Goal: Answer question/provide support: Share knowledge or assist other users

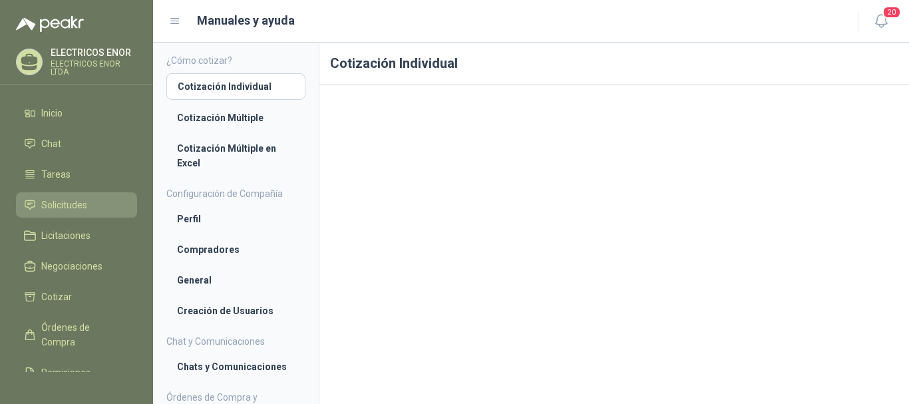
click at [56, 206] on span "Solicitudes" at bounding box center [64, 205] width 46 height 15
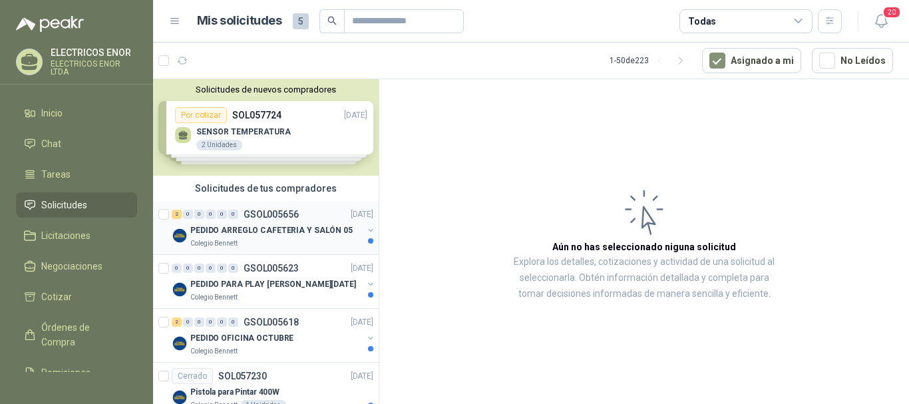
click at [215, 226] on p "PEDIDO ARREGLO CAFETERIA Y SALÓN 05" at bounding box center [271, 230] width 162 height 13
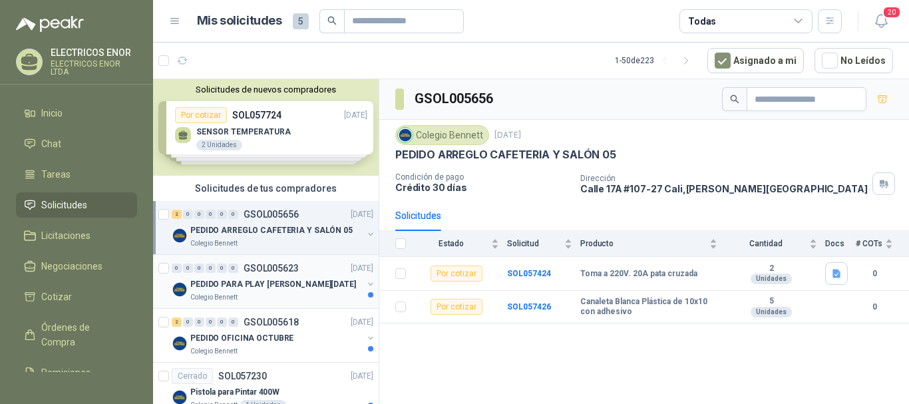
click at [223, 284] on p "PEDIDO PARA PLAY [PERSON_NAME][DATE]" at bounding box center [273, 284] width 166 height 13
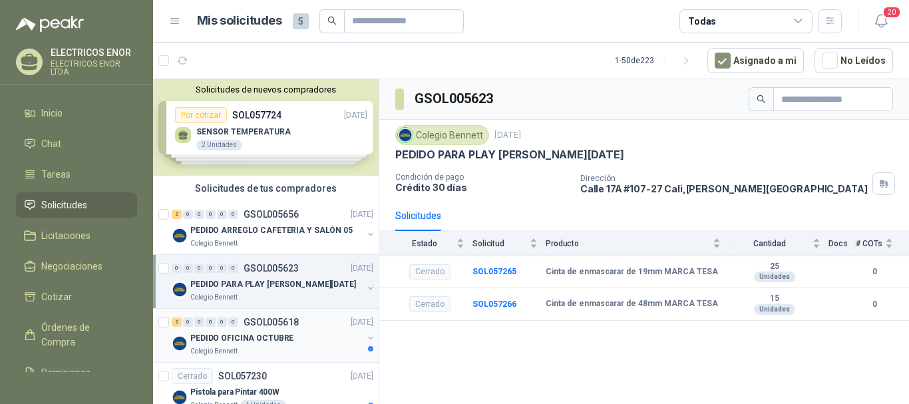
click at [231, 335] on p "PEDIDO OFICINA OCTUBRE" at bounding box center [241, 338] width 103 height 13
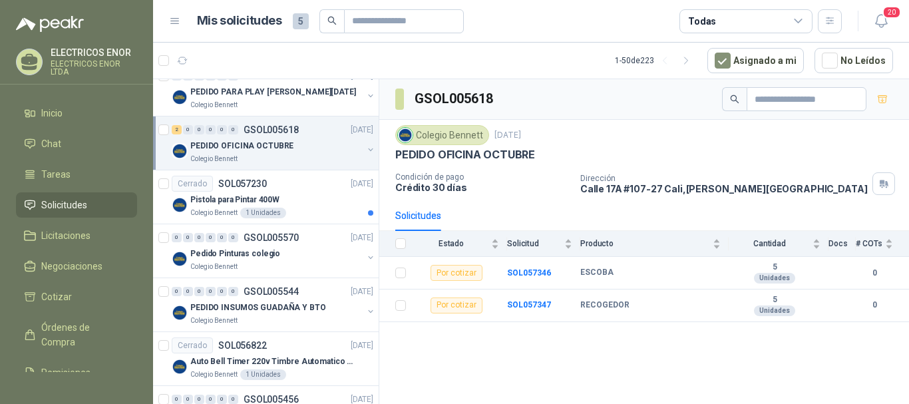
scroll to position [200, 0]
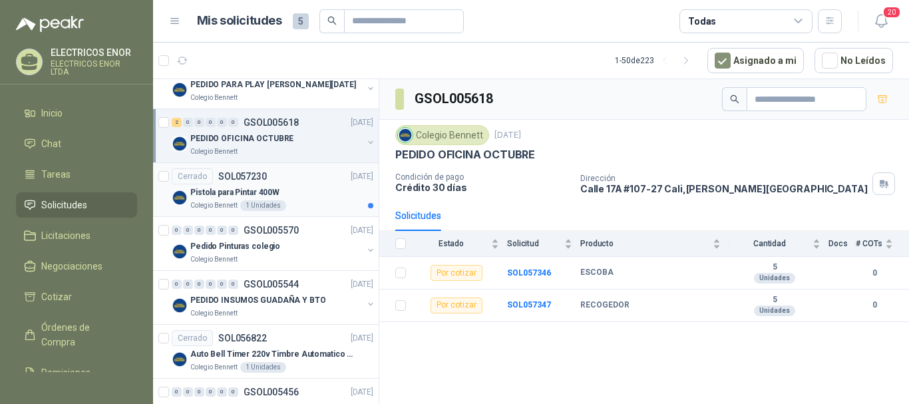
click at [222, 188] on p "Pistola para Pintar 400W" at bounding box center [234, 192] width 89 height 13
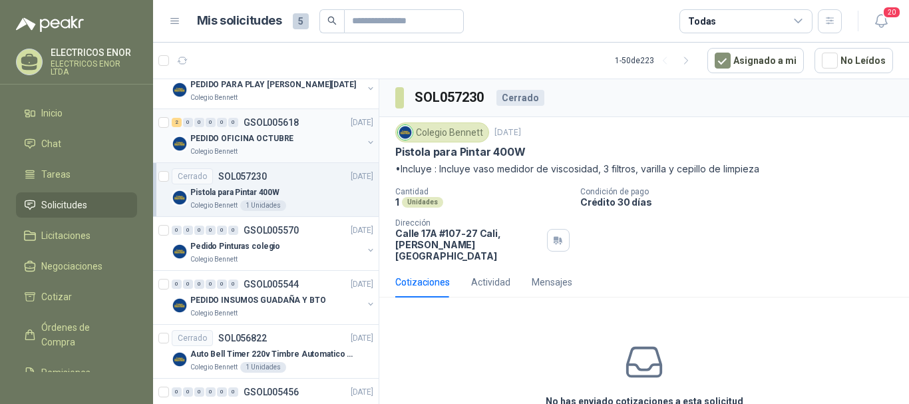
click at [216, 140] on p "PEDIDO OFICINA OCTUBRE" at bounding box center [241, 138] width 103 height 13
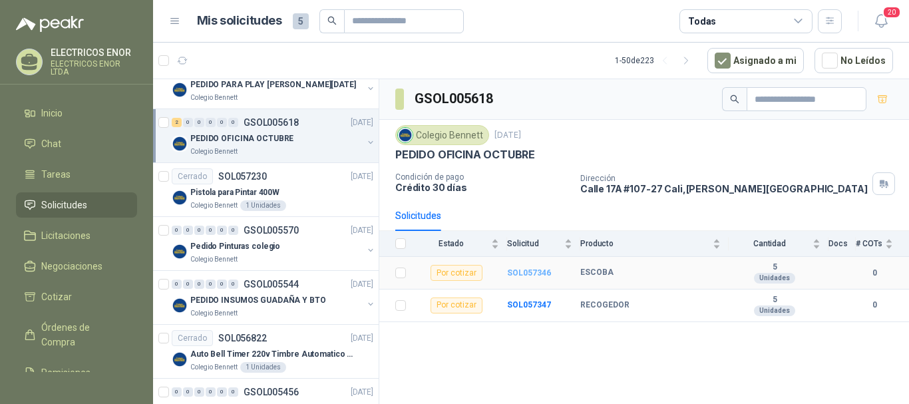
click at [533, 276] on b "SOL057346" at bounding box center [529, 272] width 44 height 9
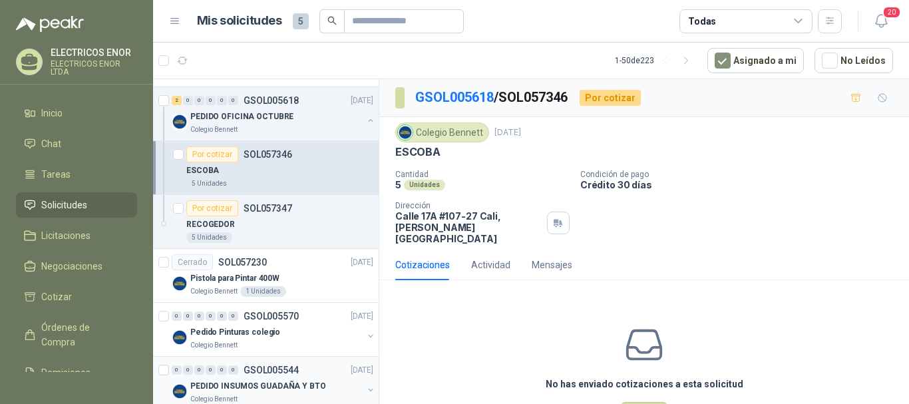
scroll to position [200, 0]
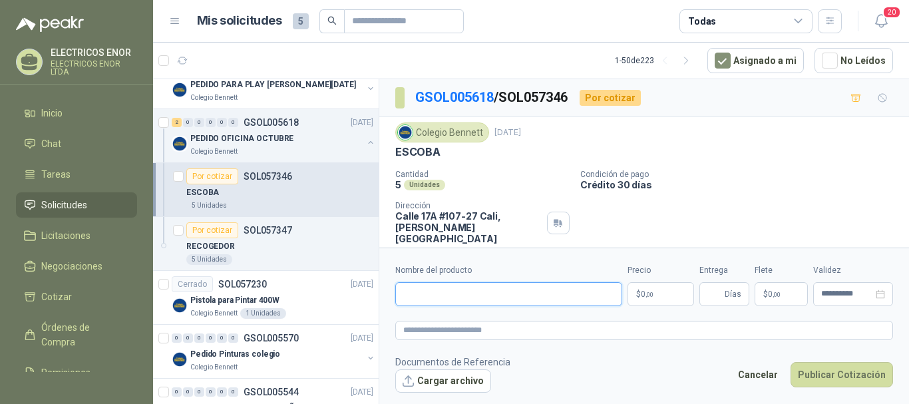
click at [471, 297] on input "Nombre del producto" at bounding box center [508, 294] width 227 height 24
type input "**********"
click at [658, 299] on p "$ 0 ,00" at bounding box center [661, 294] width 67 height 24
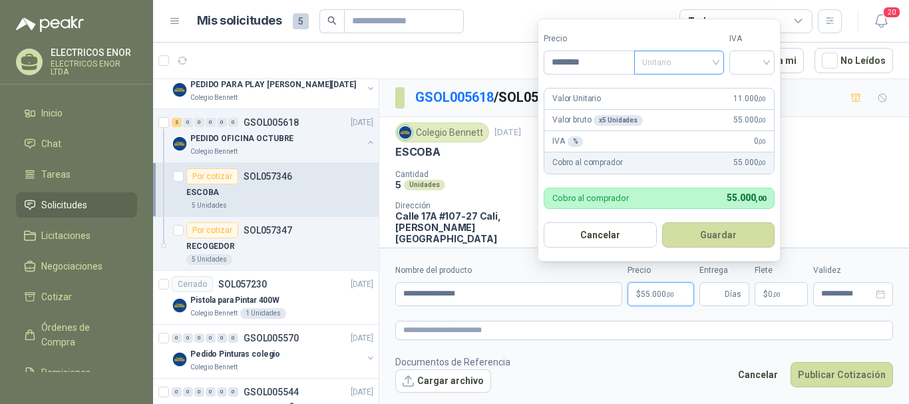
click at [720, 58] on div "Unitario" at bounding box center [679, 63] width 90 height 24
type input "********"
click at [698, 116] on div "Unitario con IVA" at bounding box center [682, 111] width 69 height 15
click at [775, 52] on div at bounding box center [751, 63] width 45 height 24
click at [754, 93] on div "19%" at bounding box center [755, 90] width 25 height 15
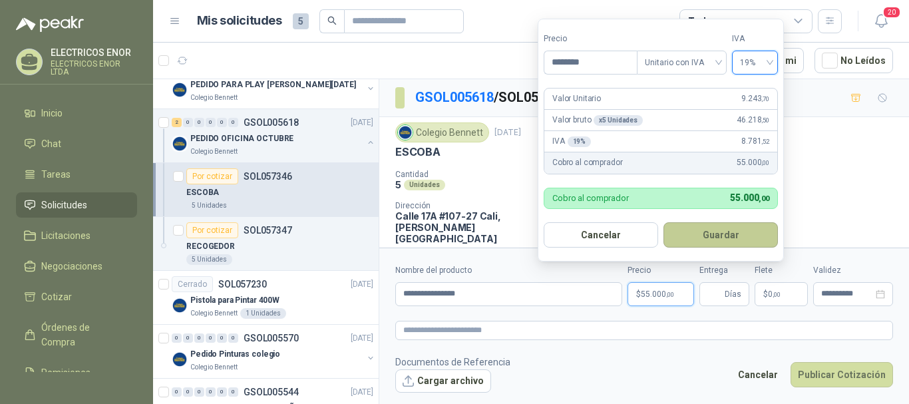
click at [710, 238] on button "Guardar" at bounding box center [721, 234] width 114 height 25
click at [710, 238] on div "Colegio [PERSON_NAME] [DATE] ESCOBA Cantidad 5 Unidades Condición de pago Crédi…" at bounding box center [644, 183] width 530 height 132
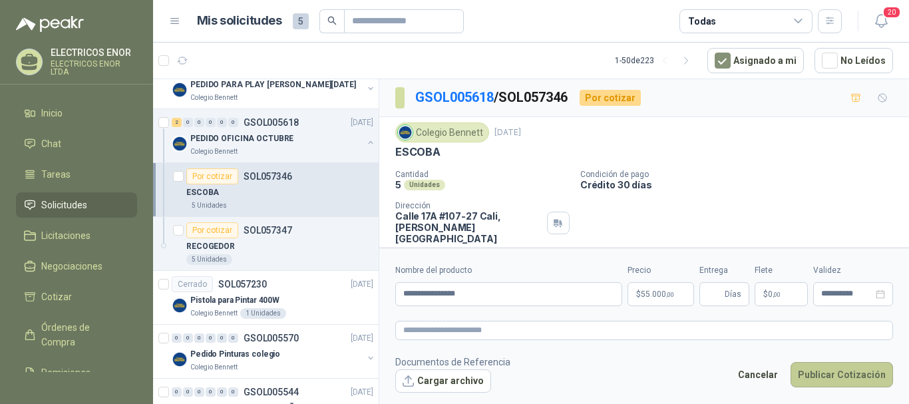
click at [823, 377] on button "Publicar Cotización" at bounding box center [842, 374] width 103 height 25
type input "*"
click at [830, 372] on button "Publicar Cotización" at bounding box center [842, 374] width 103 height 25
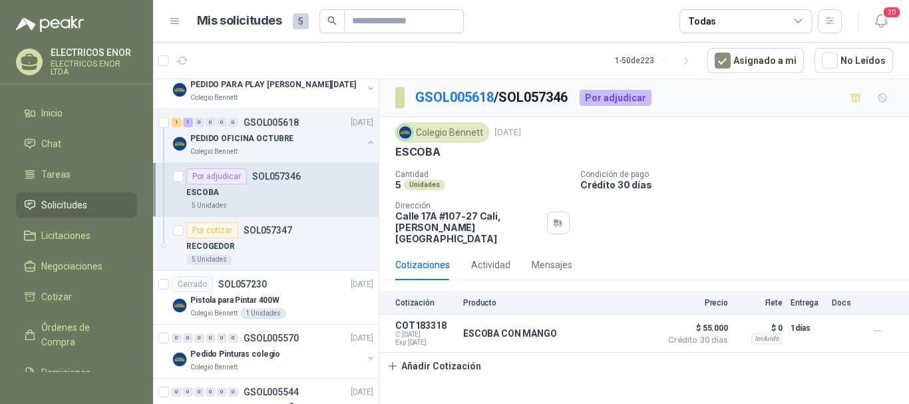
click at [203, 179] on div "Por adjudicar" at bounding box center [216, 176] width 61 height 16
click at [202, 231] on div "Por cotizar" at bounding box center [212, 230] width 52 height 16
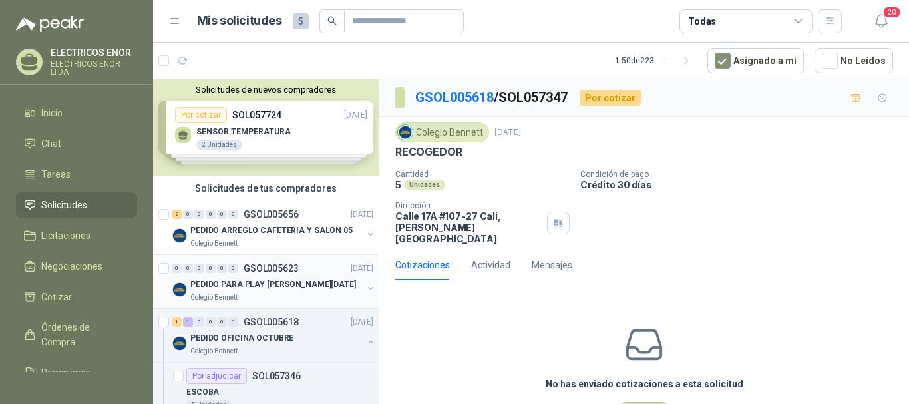
click at [216, 284] on p "PEDIDO PARA PLAY [PERSON_NAME][DATE]" at bounding box center [273, 284] width 166 height 13
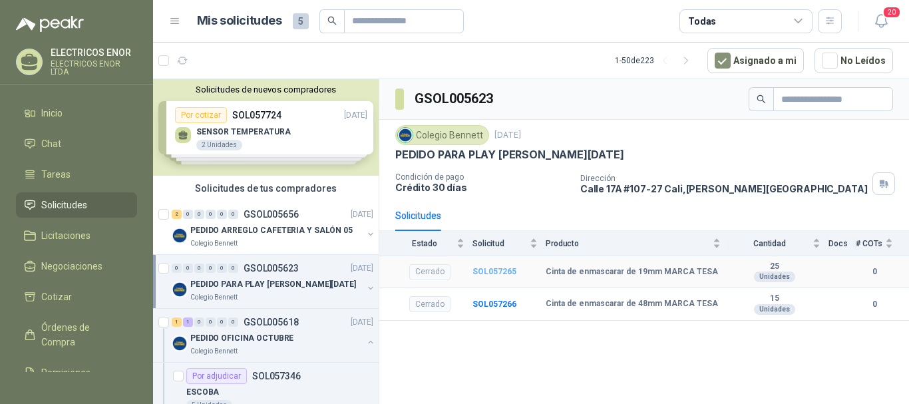
click at [497, 272] on b "SOL057265" at bounding box center [495, 271] width 44 height 9
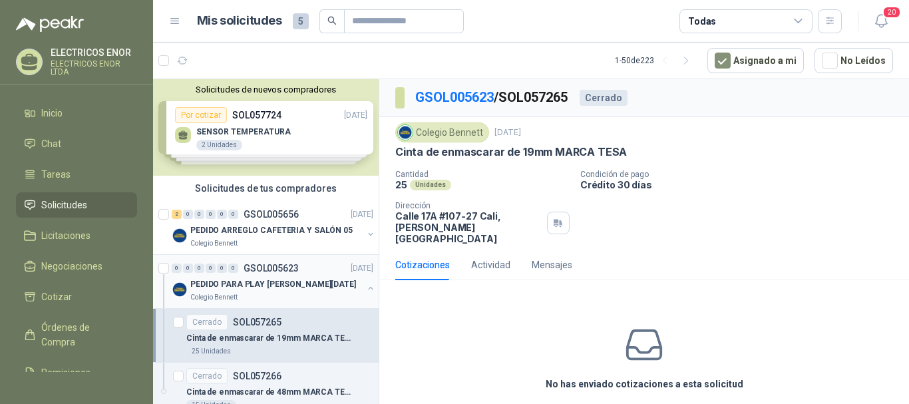
click at [244, 284] on p "PEDIDO PARA PLAY [PERSON_NAME][DATE]" at bounding box center [273, 284] width 166 height 13
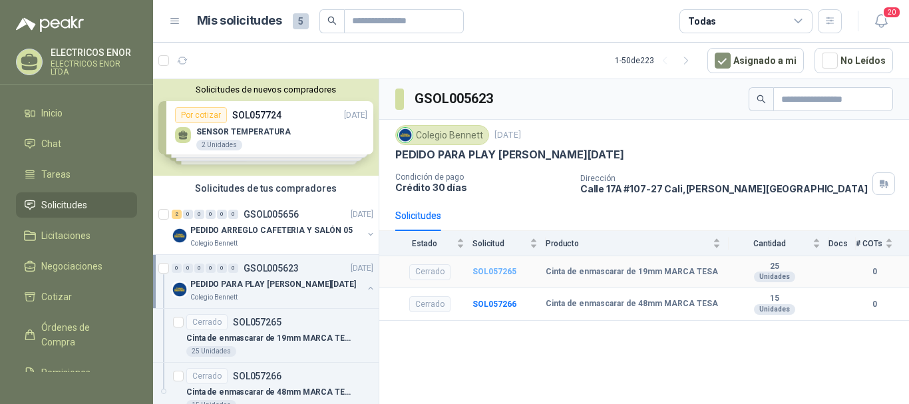
click at [501, 273] on b "SOL057265" at bounding box center [495, 271] width 44 height 9
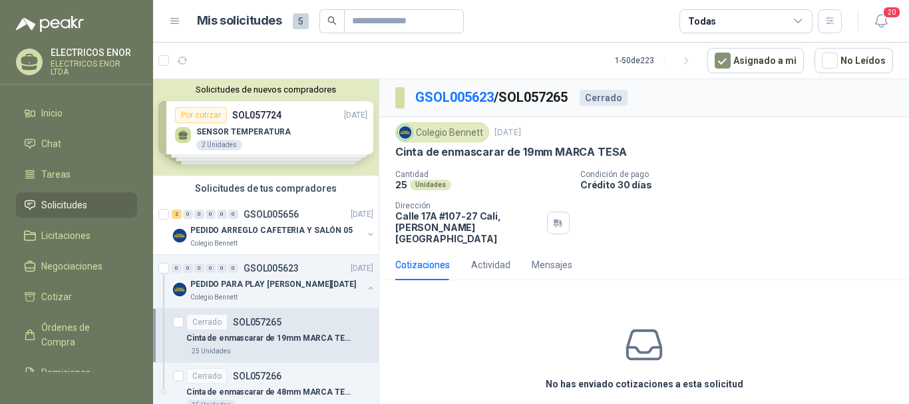
scroll to position [5, 0]
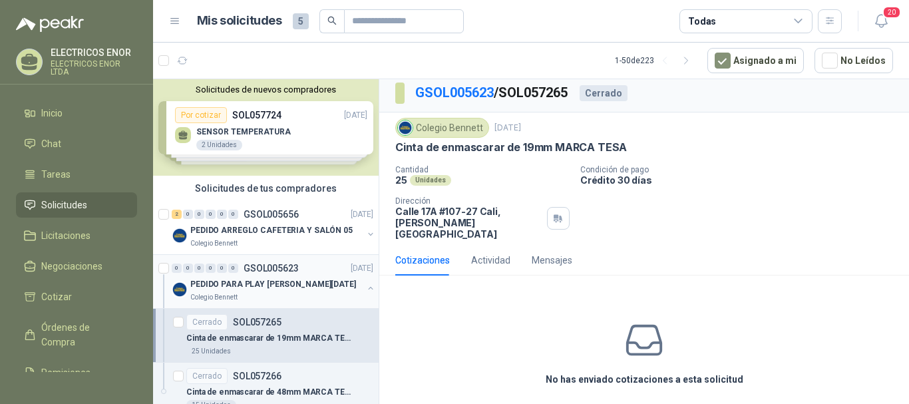
click at [237, 284] on p "PEDIDO PARA PLAY [PERSON_NAME][DATE]" at bounding box center [273, 284] width 166 height 13
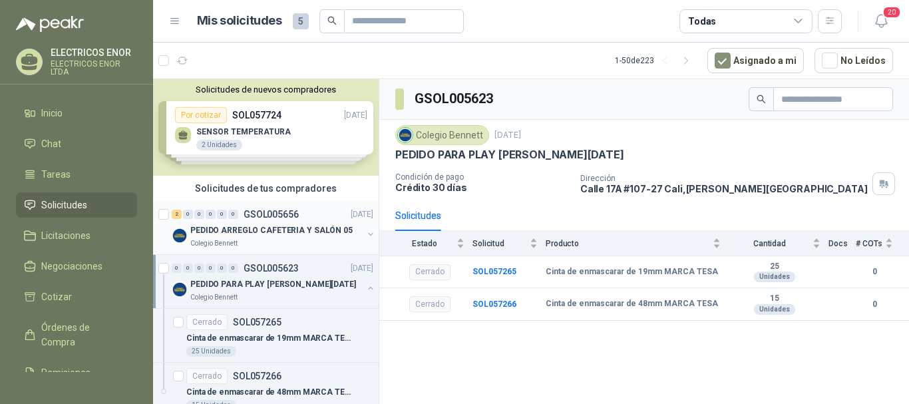
click at [232, 234] on p "PEDIDO ARREGLO CAFETERIA Y SALÓN 05" at bounding box center [271, 230] width 162 height 13
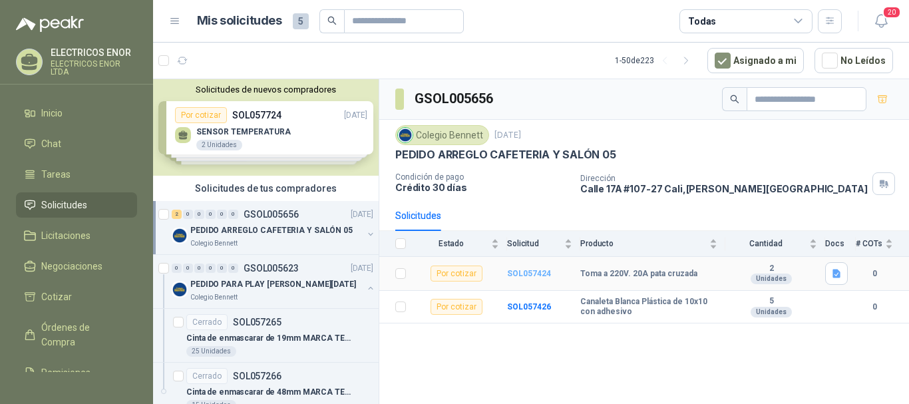
click at [524, 272] on b "SOL057424" at bounding box center [529, 273] width 44 height 9
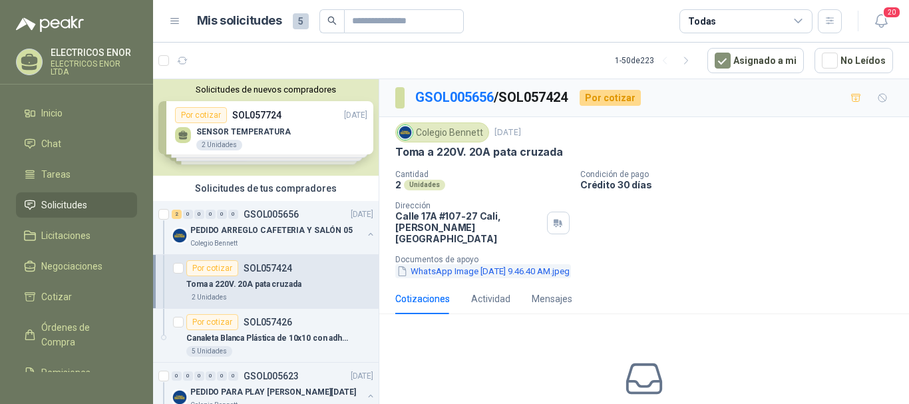
click at [458, 264] on button "WhatsApp Image [DATE] 9.46.40 AM.jpeg" at bounding box center [483, 271] width 176 height 14
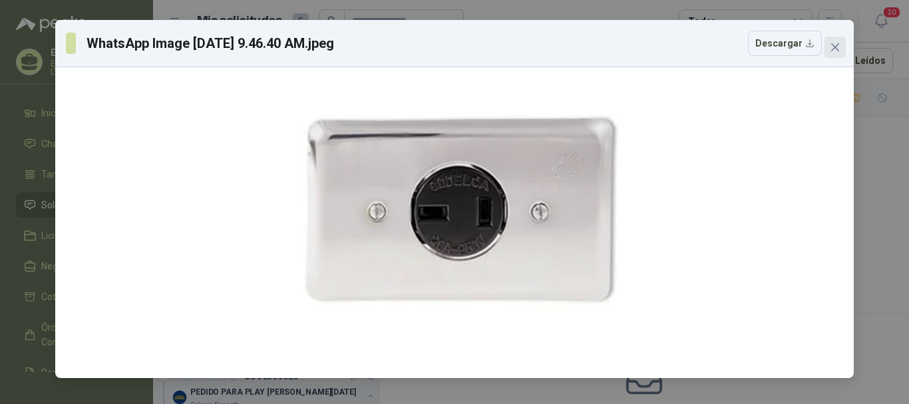
click at [836, 45] on icon "close" at bounding box center [835, 47] width 11 height 11
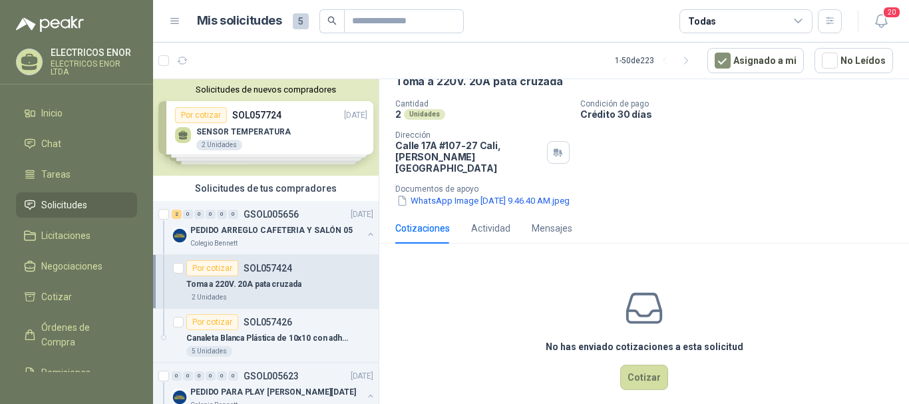
scroll to position [75, 0]
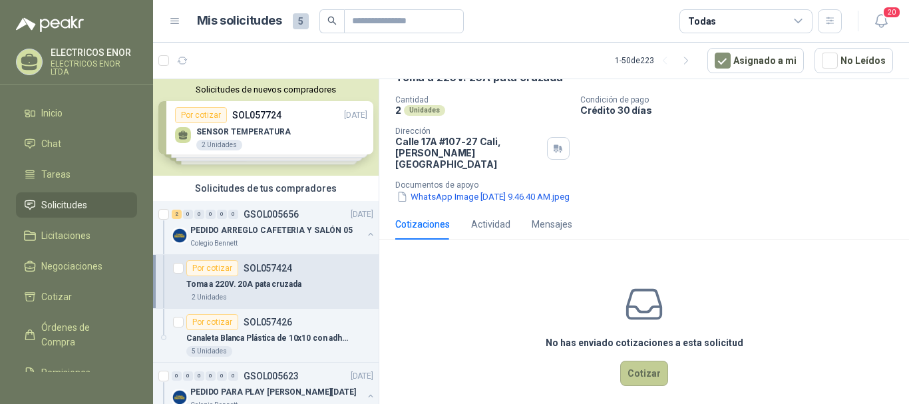
click at [642, 366] on button "Cotizar" at bounding box center [644, 373] width 48 height 25
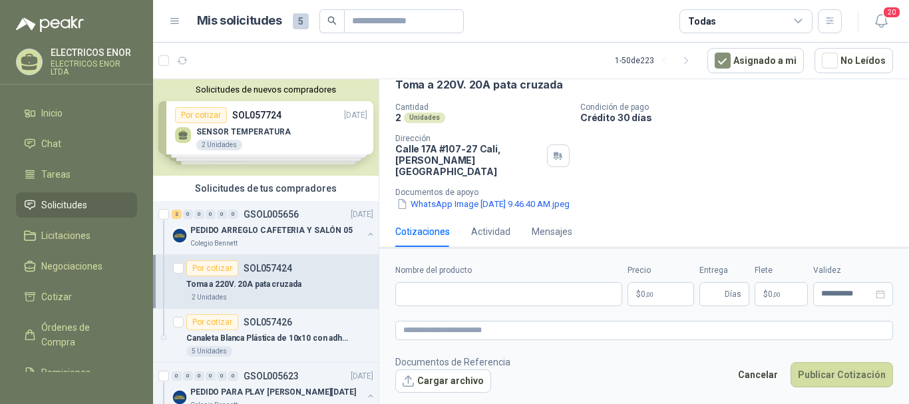
scroll to position [66, 0]
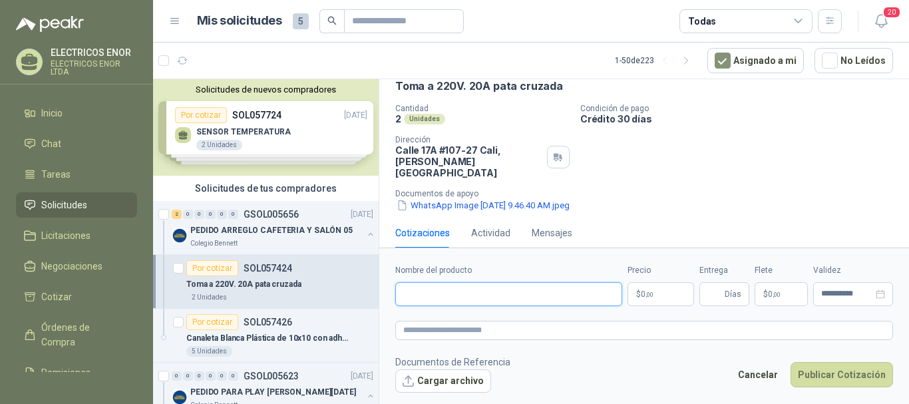
click at [404, 290] on input "Nombre del producto" at bounding box center [508, 294] width 227 height 24
type input "**********"
click at [657, 289] on p "$ 0 ,00" at bounding box center [661, 294] width 67 height 24
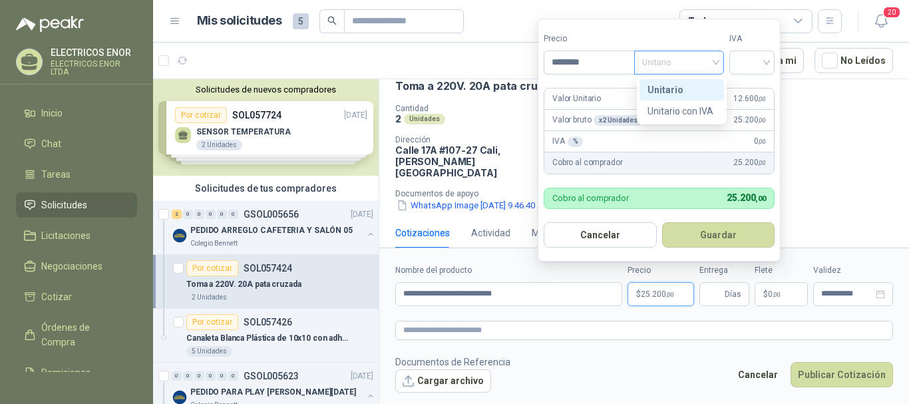
click at [716, 59] on span "Unitario" at bounding box center [679, 63] width 74 height 20
type input "********"
click at [701, 110] on div "Unitario con IVA" at bounding box center [682, 111] width 69 height 15
click at [770, 53] on div at bounding box center [751, 63] width 45 height 24
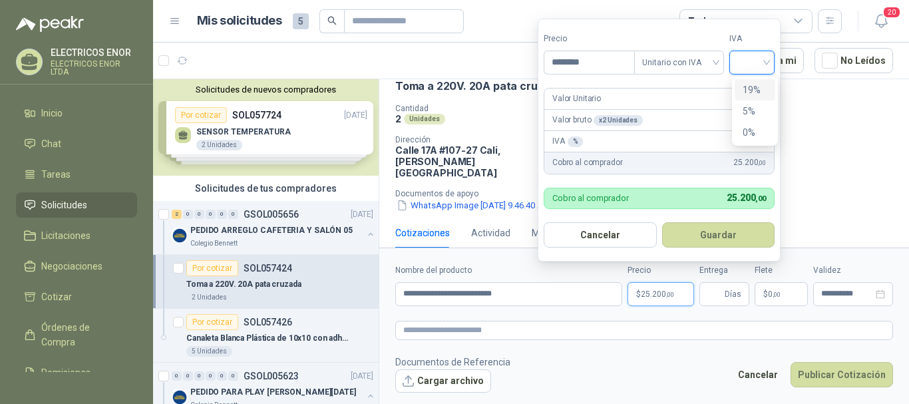
click at [750, 87] on div "19%" at bounding box center [755, 90] width 25 height 15
click at [714, 238] on button "Guardar" at bounding box center [721, 234] width 114 height 25
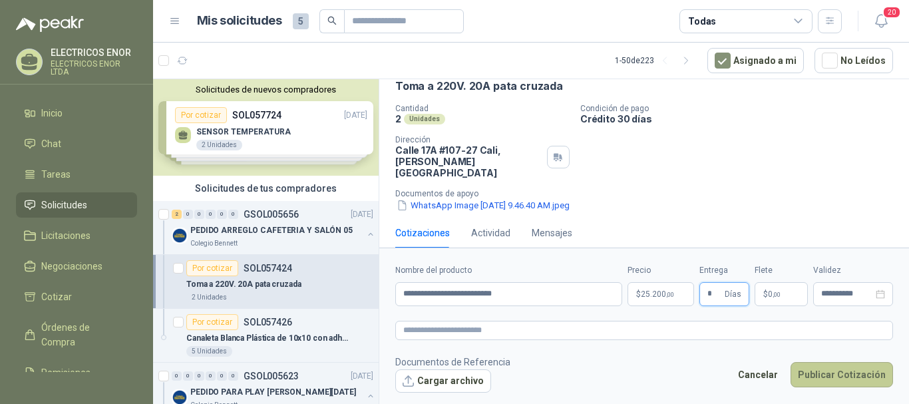
type input "*"
click at [831, 373] on button "Publicar Cotización" at bounding box center [842, 374] width 103 height 25
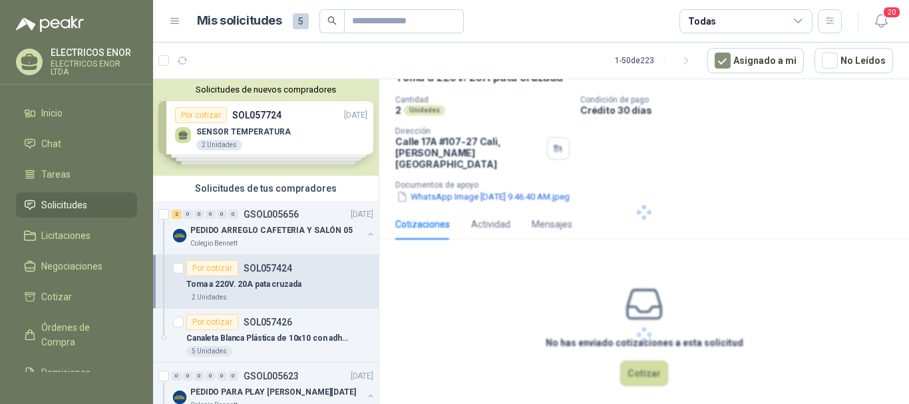
scroll to position [0, 0]
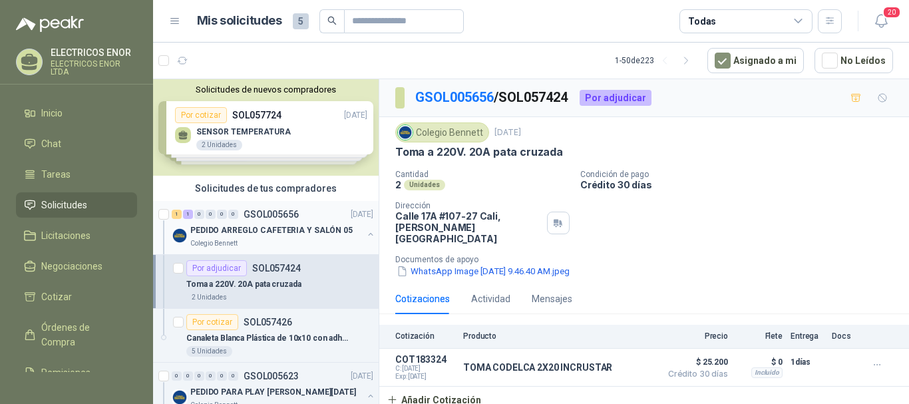
click at [234, 236] on p "PEDIDO ARREGLO CAFETERIA Y SALÓN 05" at bounding box center [271, 230] width 162 height 13
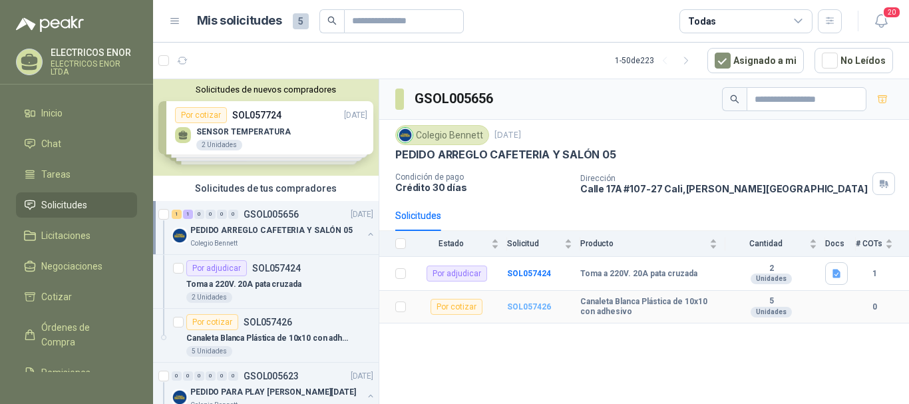
click at [523, 305] on b "SOL057426" at bounding box center [529, 306] width 44 height 9
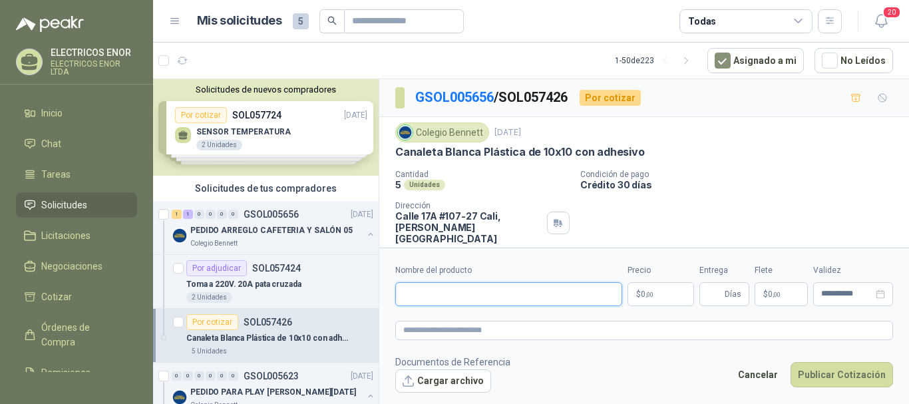
click at [419, 301] on input "Nombre del producto" at bounding box center [508, 294] width 227 height 24
type input "**********"
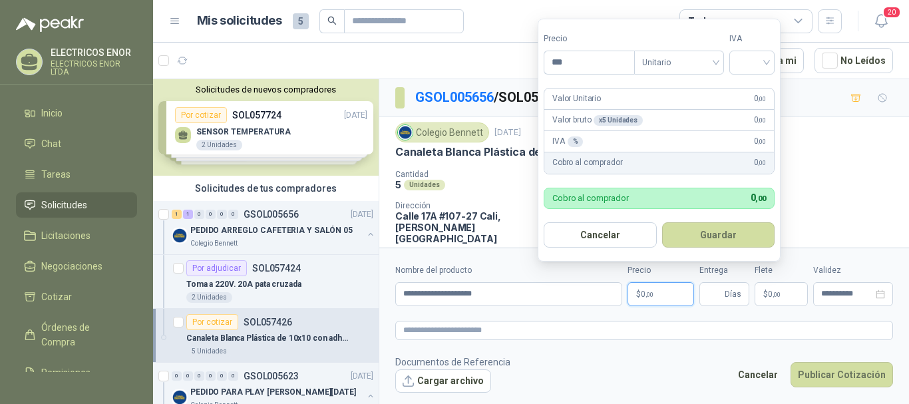
click at [653, 294] on span ",00" at bounding box center [650, 294] width 8 height 7
click at [716, 64] on span "Unitario" at bounding box center [679, 63] width 74 height 20
type input "*******"
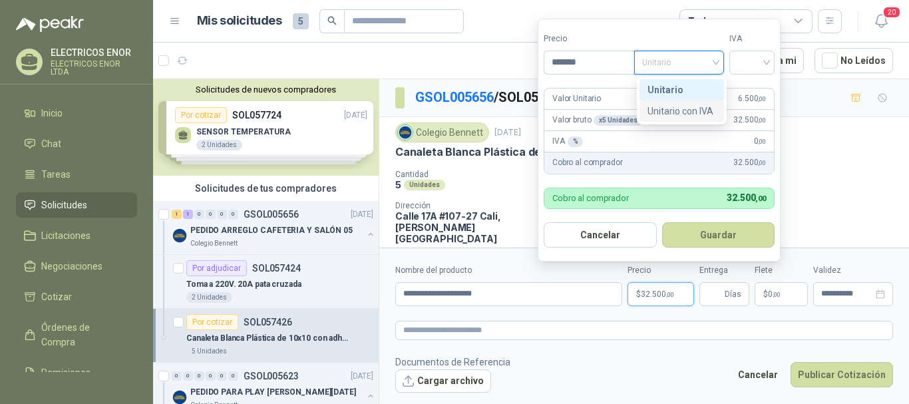
click at [676, 112] on div "Unitario con IVA" at bounding box center [682, 111] width 69 height 15
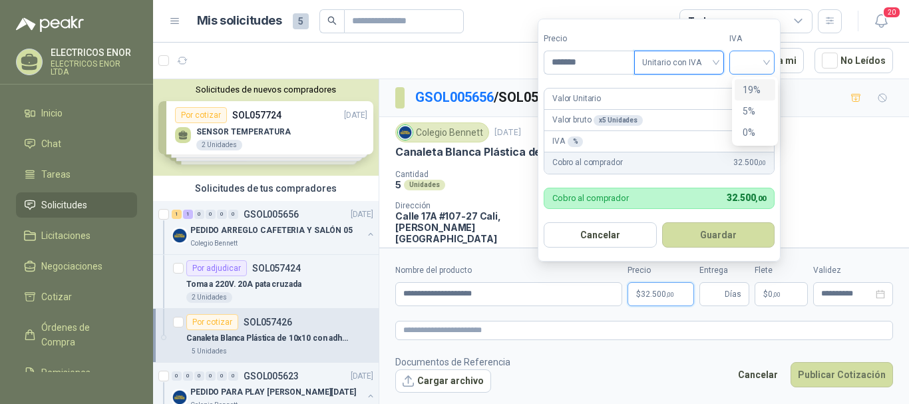
click at [774, 59] on div at bounding box center [751, 63] width 45 height 24
click at [751, 90] on div "19%" at bounding box center [755, 90] width 25 height 15
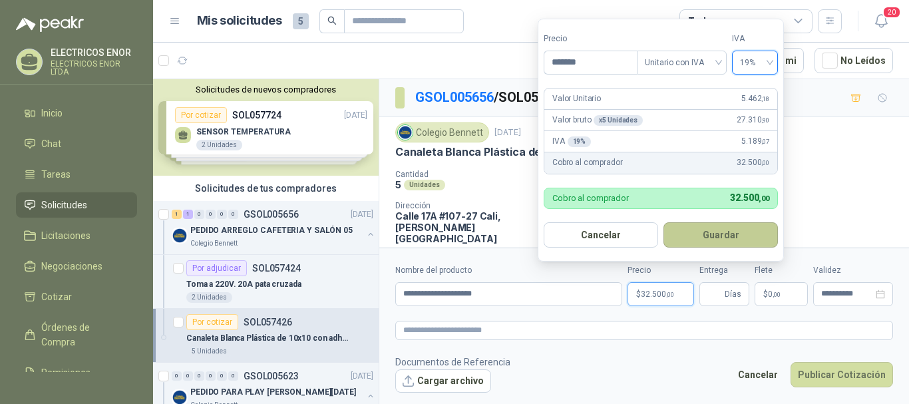
click at [716, 236] on button "Guardar" at bounding box center [721, 234] width 114 height 25
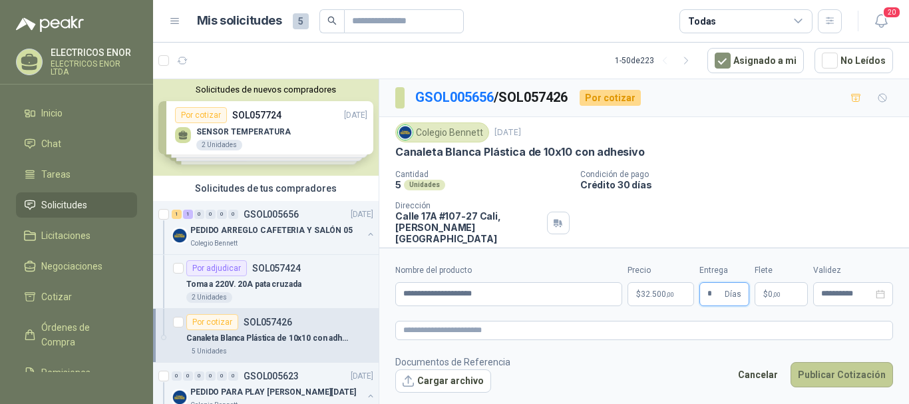
type input "*"
click at [817, 373] on button "Publicar Cotización" at bounding box center [842, 374] width 103 height 25
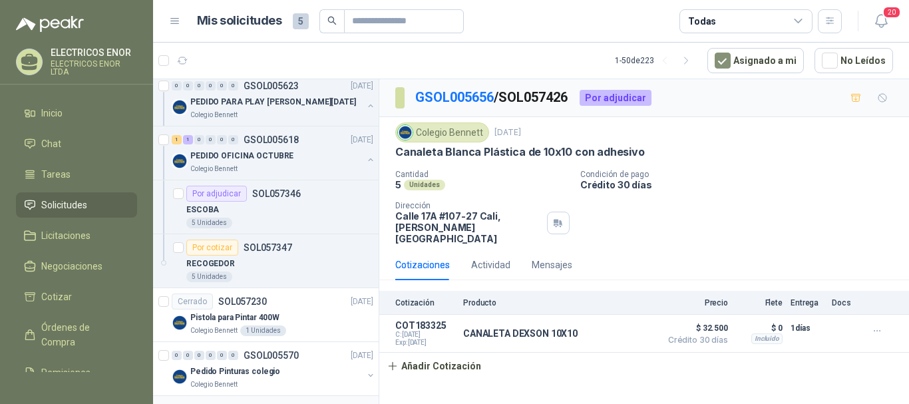
scroll to position [399, 0]
click at [218, 244] on div "Por cotizar" at bounding box center [212, 246] width 52 height 16
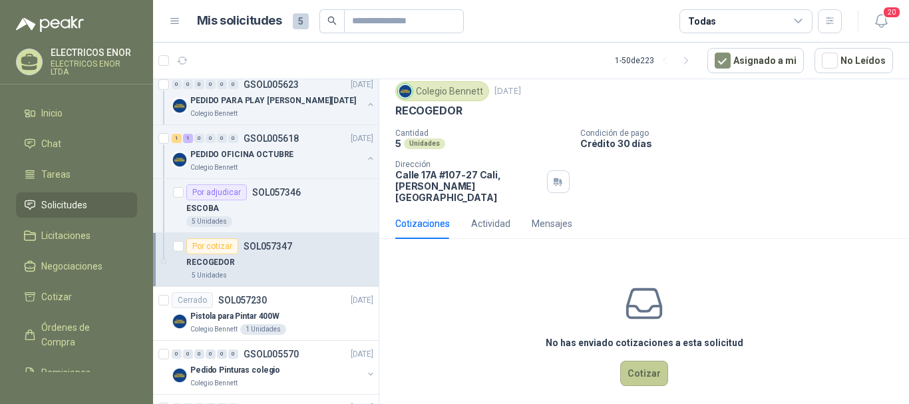
click at [635, 365] on button "Cotizar" at bounding box center [644, 373] width 48 height 25
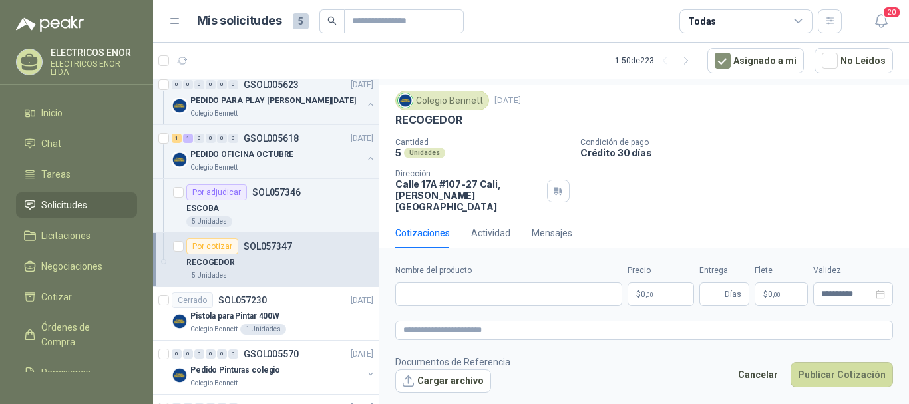
scroll to position [32, 0]
click at [418, 298] on input "Nombre del producto" at bounding box center [508, 294] width 227 height 24
type input "*********"
click at [651, 296] on span ",00" at bounding box center [650, 294] width 8 height 7
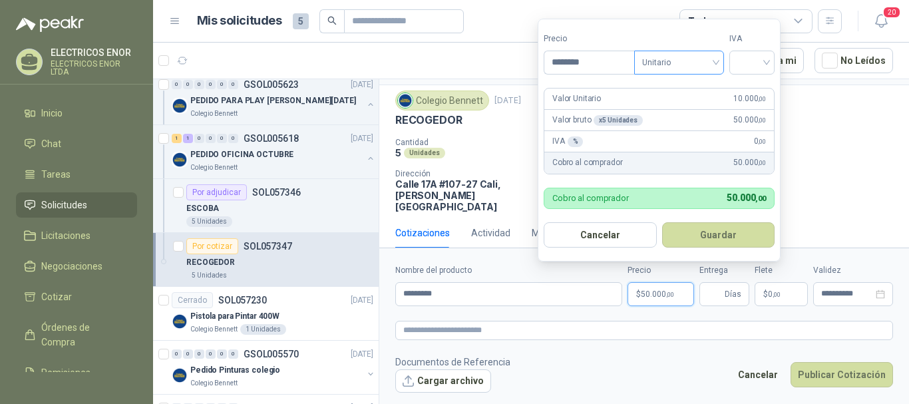
click at [722, 57] on div "Unitario" at bounding box center [679, 63] width 90 height 24
type input "********"
click at [703, 108] on div "Unitario con IVA" at bounding box center [682, 111] width 69 height 15
click at [766, 61] on input "search" at bounding box center [751, 61] width 29 height 20
click at [757, 86] on div "19%" at bounding box center [755, 90] width 25 height 15
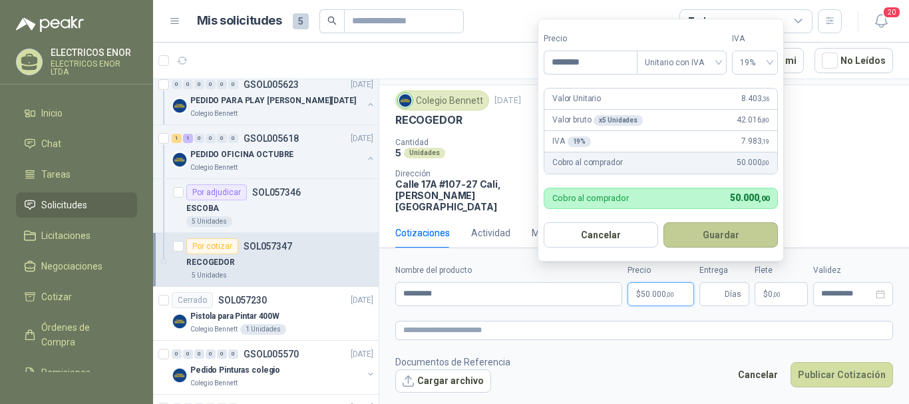
click at [720, 235] on button "Guardar" at bounding box center [721, 234] width 114 height 25
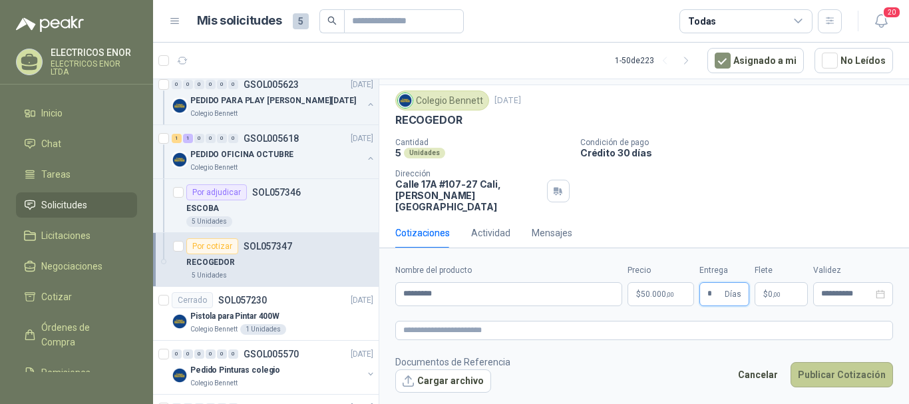
type input "*"
click at [837, 373] on button "Publicar Cotización" at bounding box center [842, 374] width 103 height 25
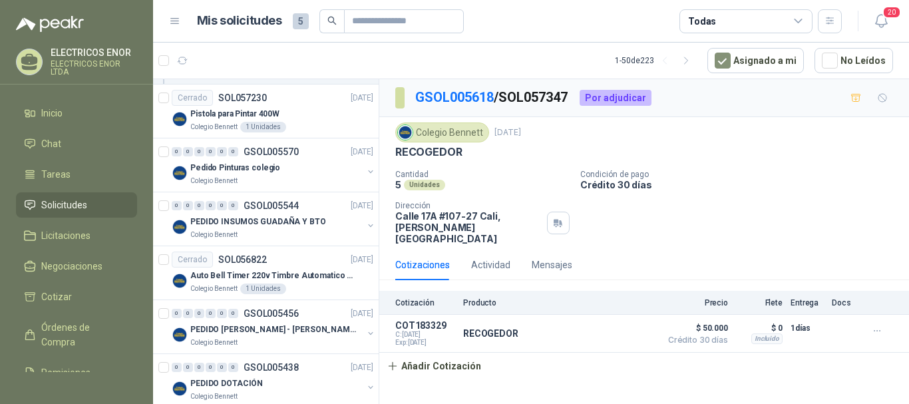
scroll to position [599, 0]
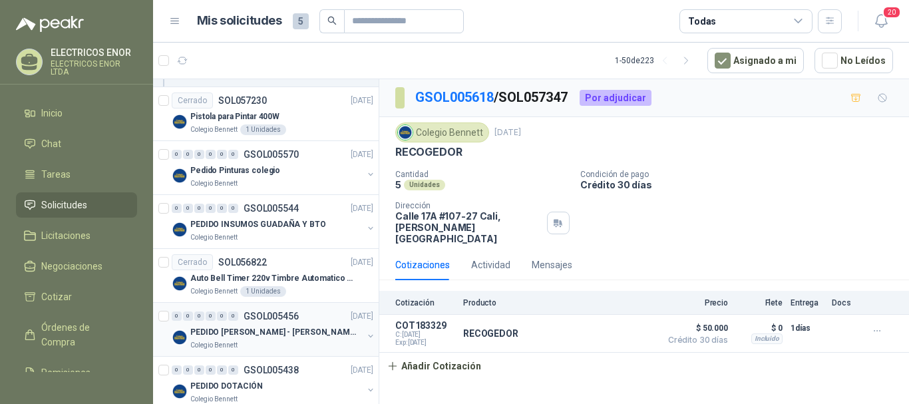
click at [249, 330] on p "PEDIDO [PERSON_NAME] - [PERSON_NAME]" at bounding box center [273, 332] width 166 height 13
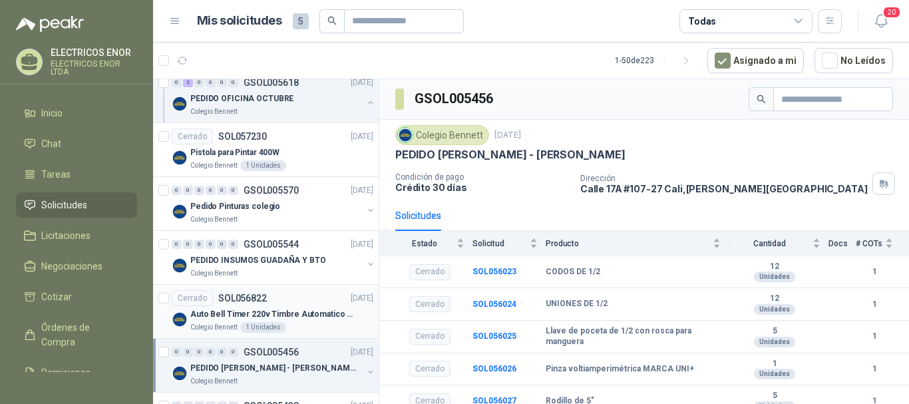
scroll to position [532, 0]
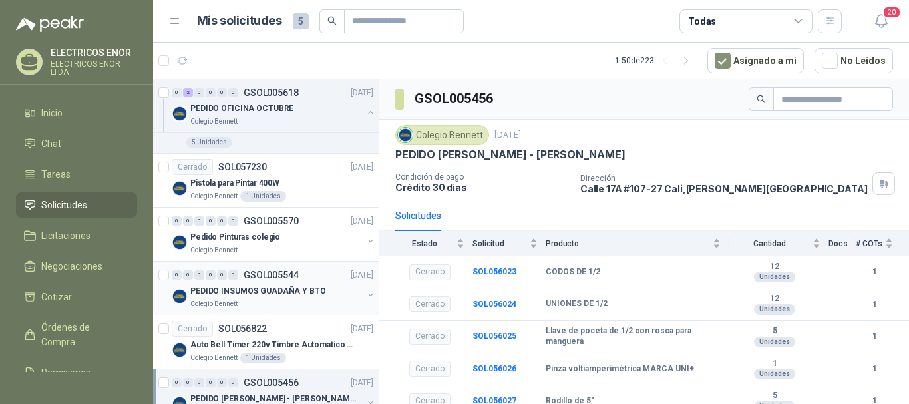
click at [246, 278] on p "GSOL005544" at bounding box center [271, 274] width 55 height 9
